Goal: Information Seeking & Learning: Learn about a topic

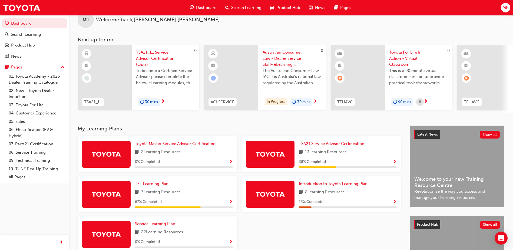
scroll to position [14, 0]
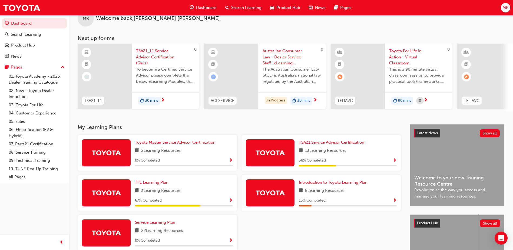
click at [154, 48] on span "TSA21_L1 Service Advisor Certification (Quiz)" at bounding box center [165, 57] width 59 height 18
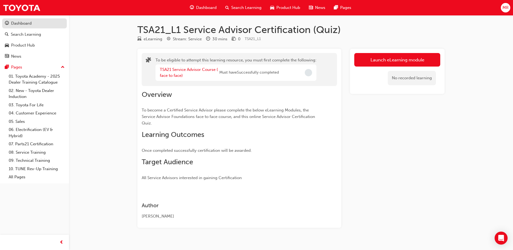
click at [32, 24] on div "Dashboard" at bounding box center [34, 23] width 59 height 7
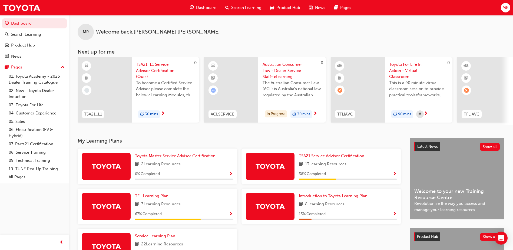
scroll to position [0, 323]
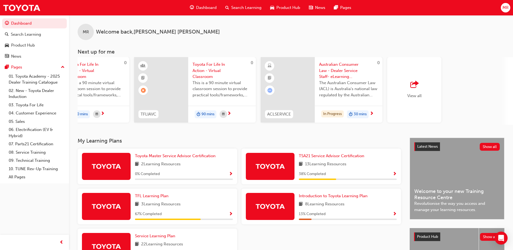
click at [412, 81] on span "outbound-icon" at bounding box center [414, 85] width 8 height 8
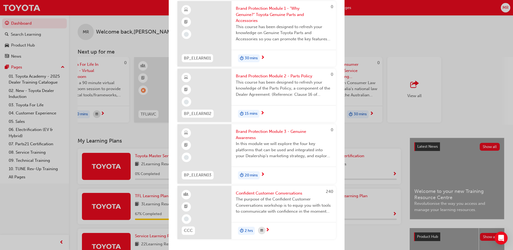
scroll to position [0, 0]
click at [356, 54] on div "Next up for me 0 TSA21_L1 TSA21_L1 Service Advisor Certification (Quiz) To beco…" at bounding box center [256, 125] width 513 height 250
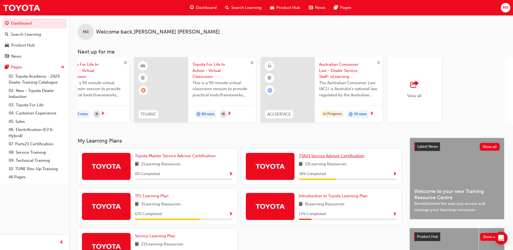
click at [328, 158] on span "TSA21 Service Advisor Certification" at bounding box center [331, 155] width 65 height 5
